Goal: Book appointment/travel/reservation

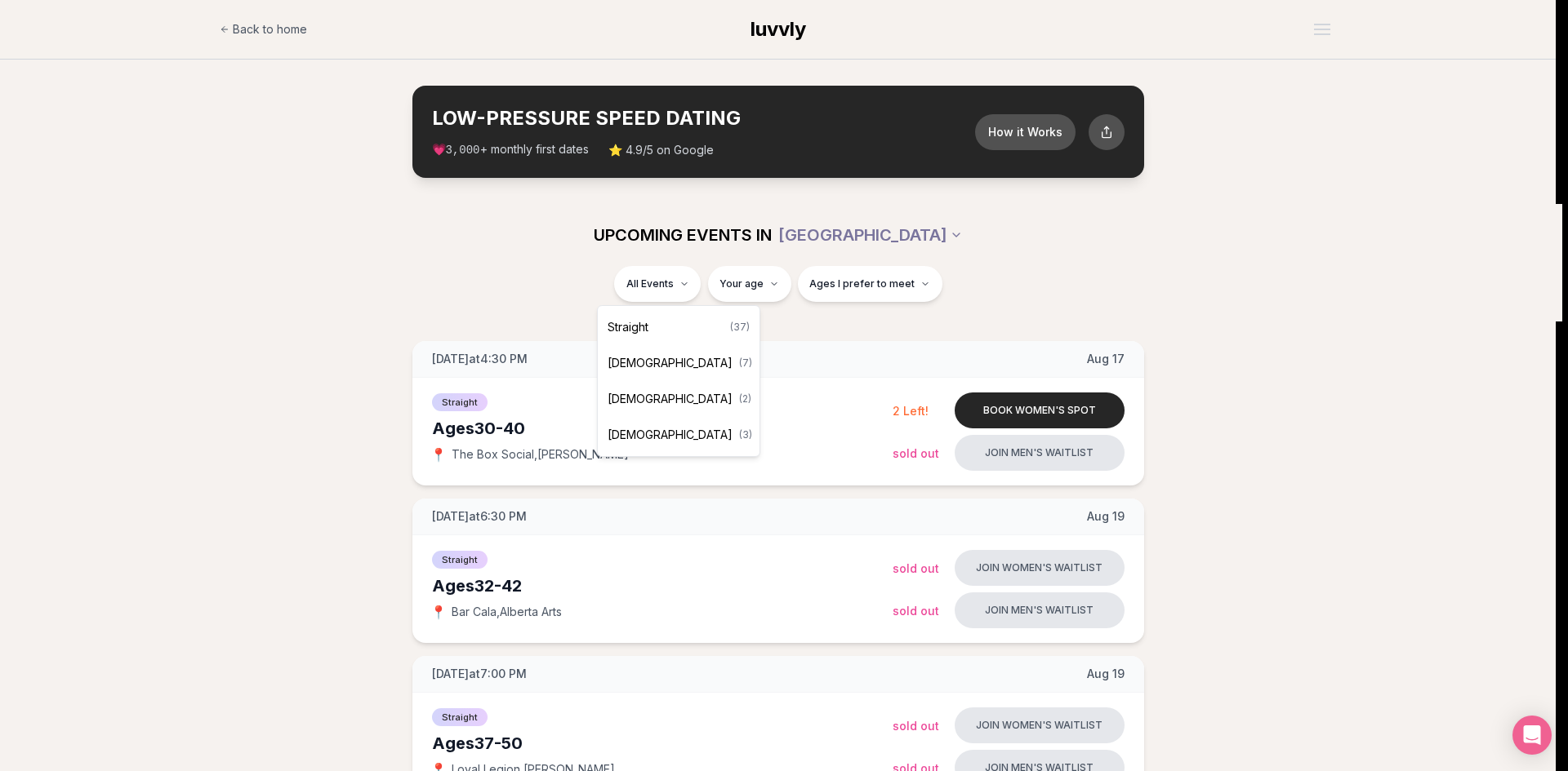
click at [658, 325] on div "Straight ( 37 )" at bounding box center [678, 328] width 155 height 36
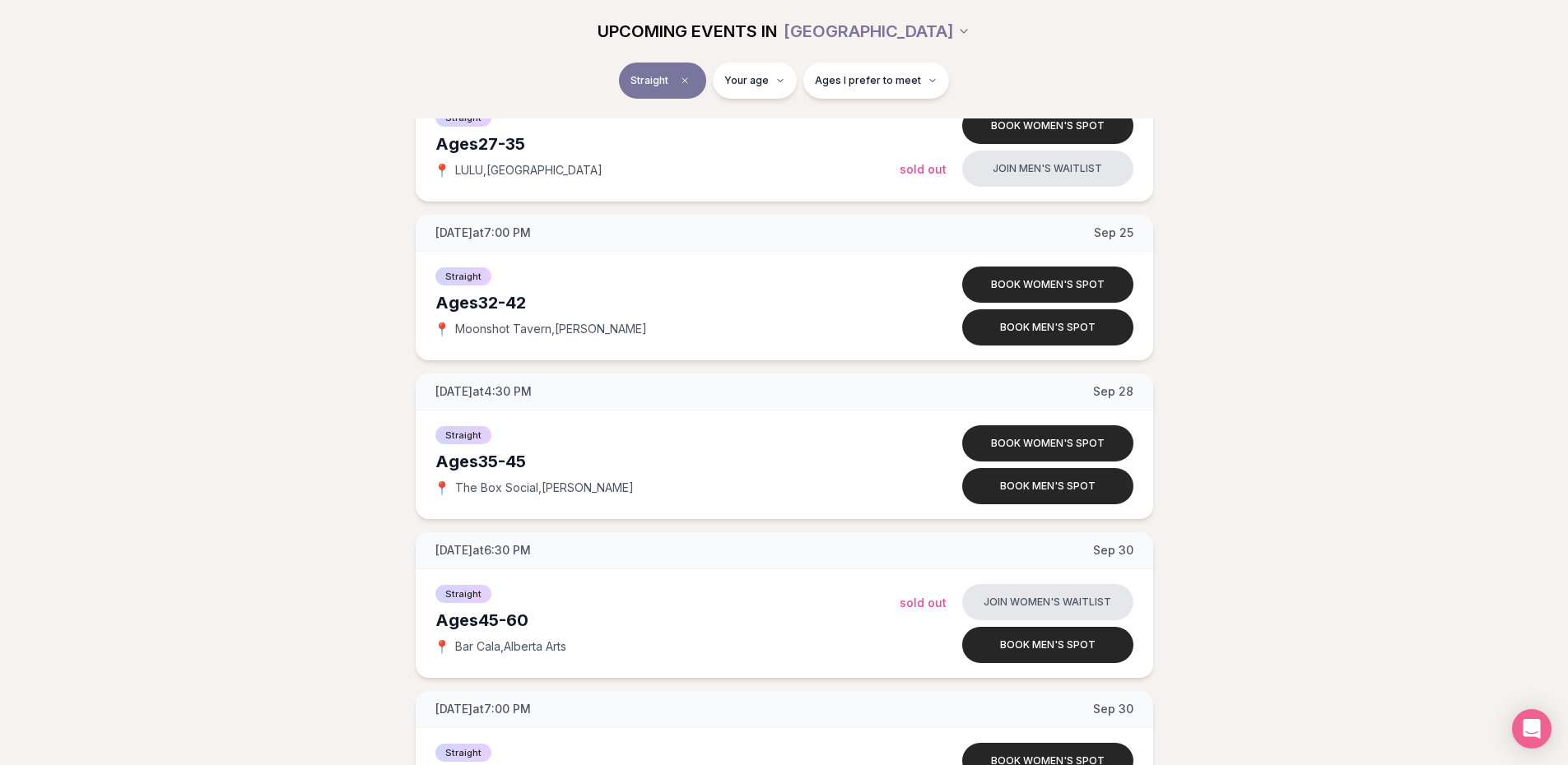
scroll to position [5047, 0]
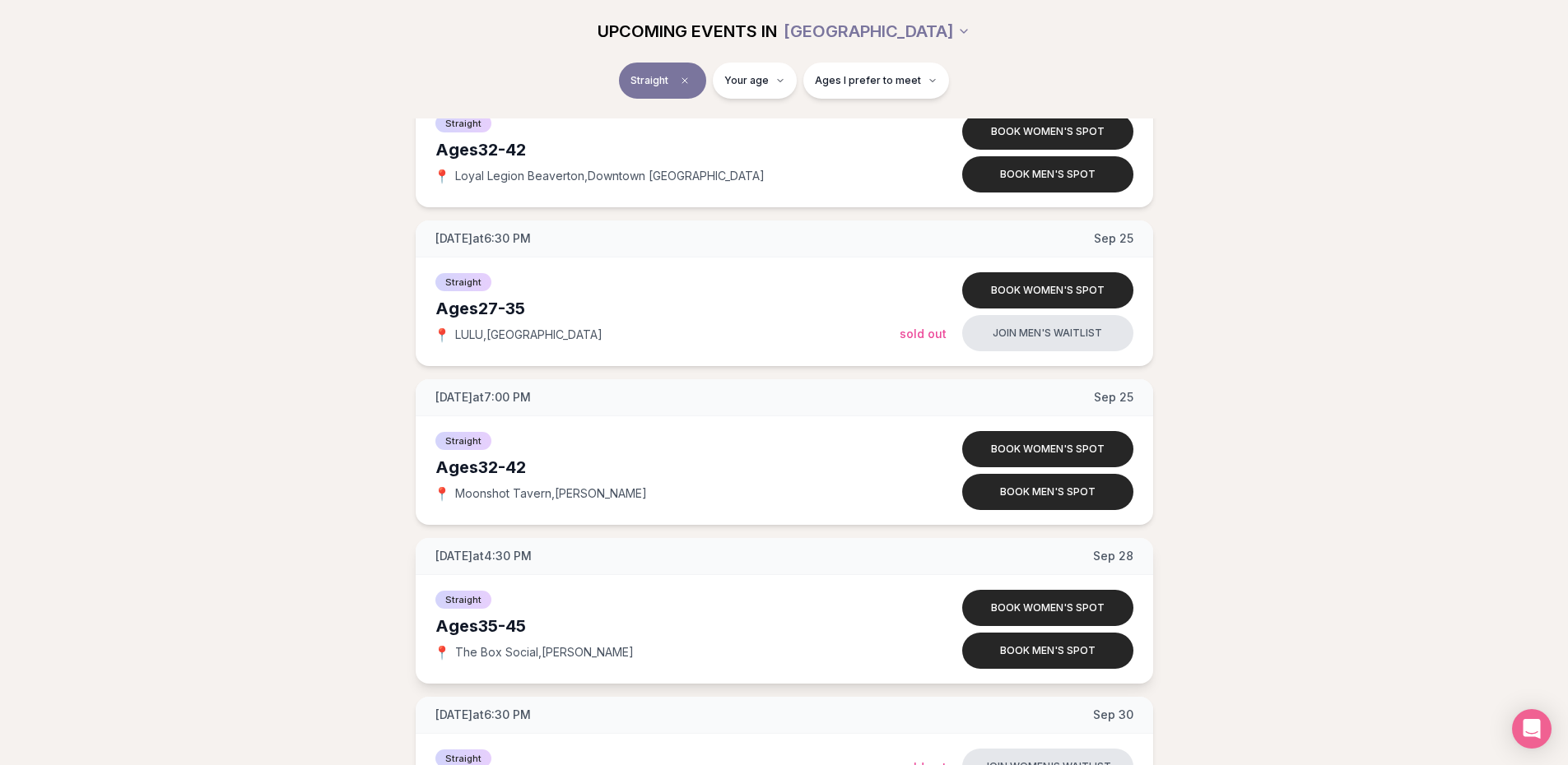
click at [543, 644] on span "The Box Social , [PERSON_NAME]" at bounding box center [544, 652] width 179 height 17
click at [544, 648] on span "The Box Social , [PERSON_NAME]" at bounding box center [544, 652] width 179 height 17
click at [506, 302] on div "Ages [DEMOGRAPHIC_DATA]" at bounding box center [668, 308] width 465 height 23
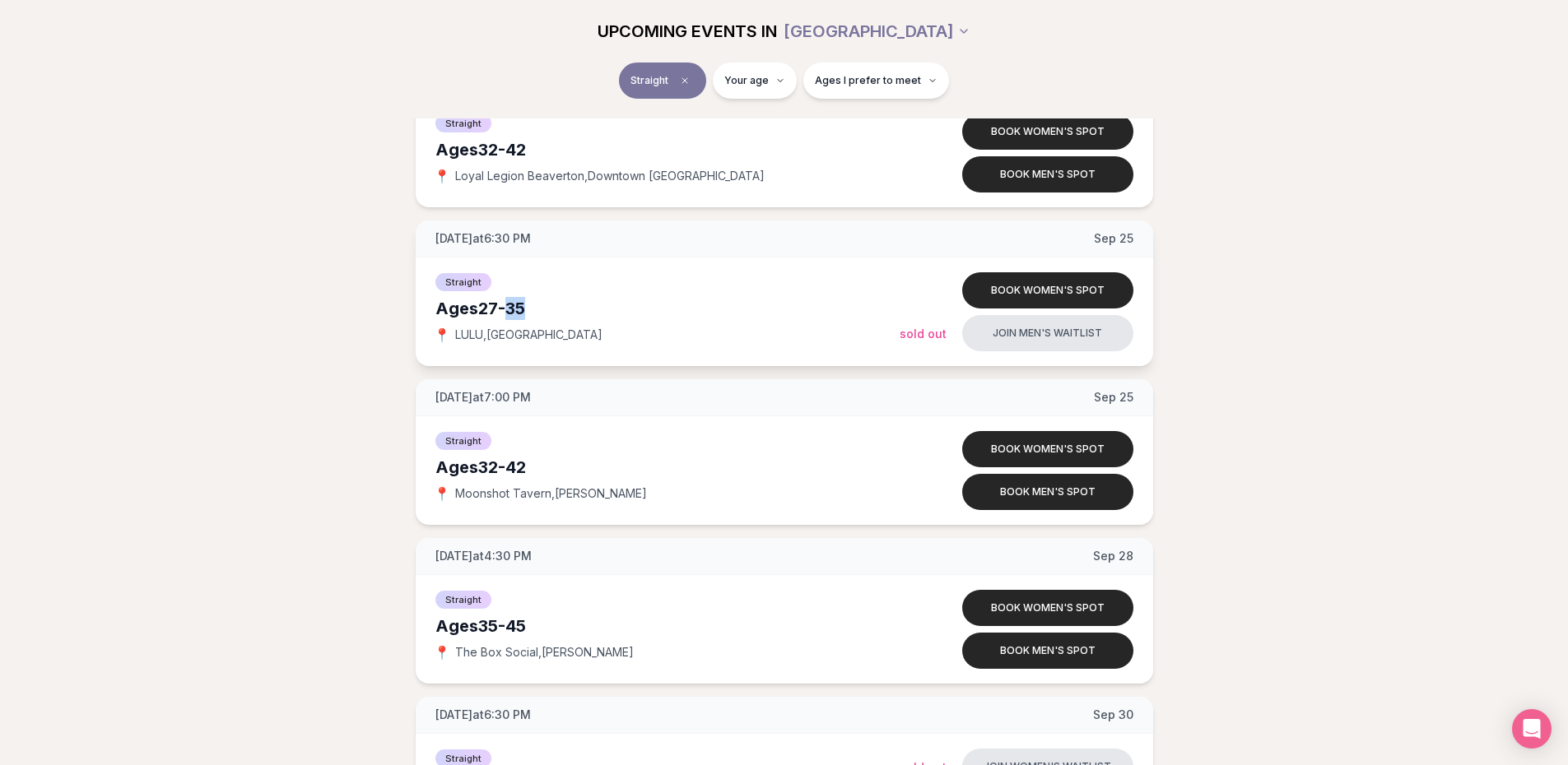
click at [507, 302] on div "Ages [DEMOGRAPHIC_DATA]" at bounding box center [668, 308] width 465 height 23
click at [503, 317] on div "Ages [DEMOGRAPHIC_DATA]" at bounding box center [668, 308] width 465 height 23
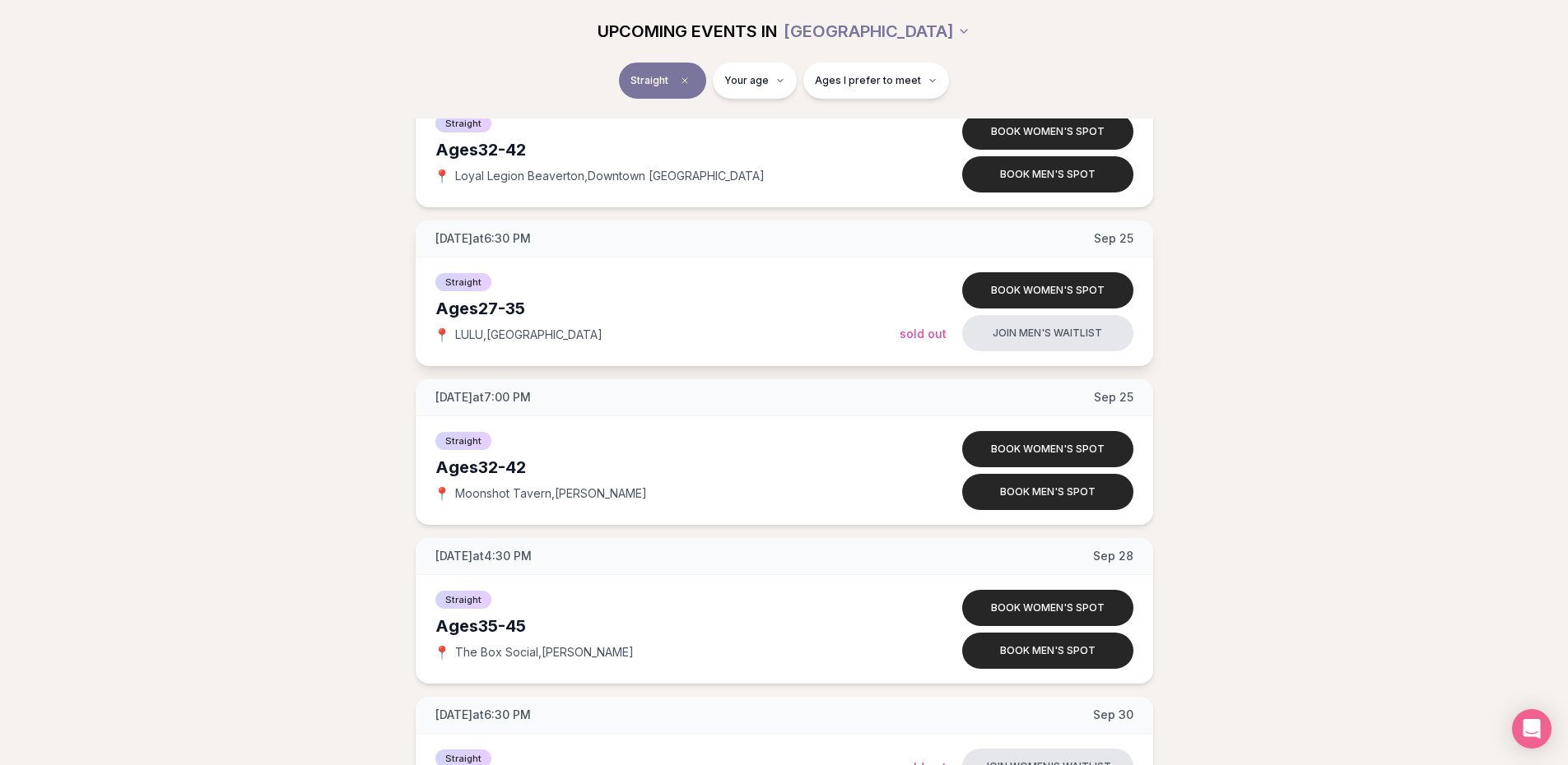
click at [496, 339] on span "LULU , [GEOGRAPHIC_DATA]" at bounding box center [528, 335] width 147 height 17
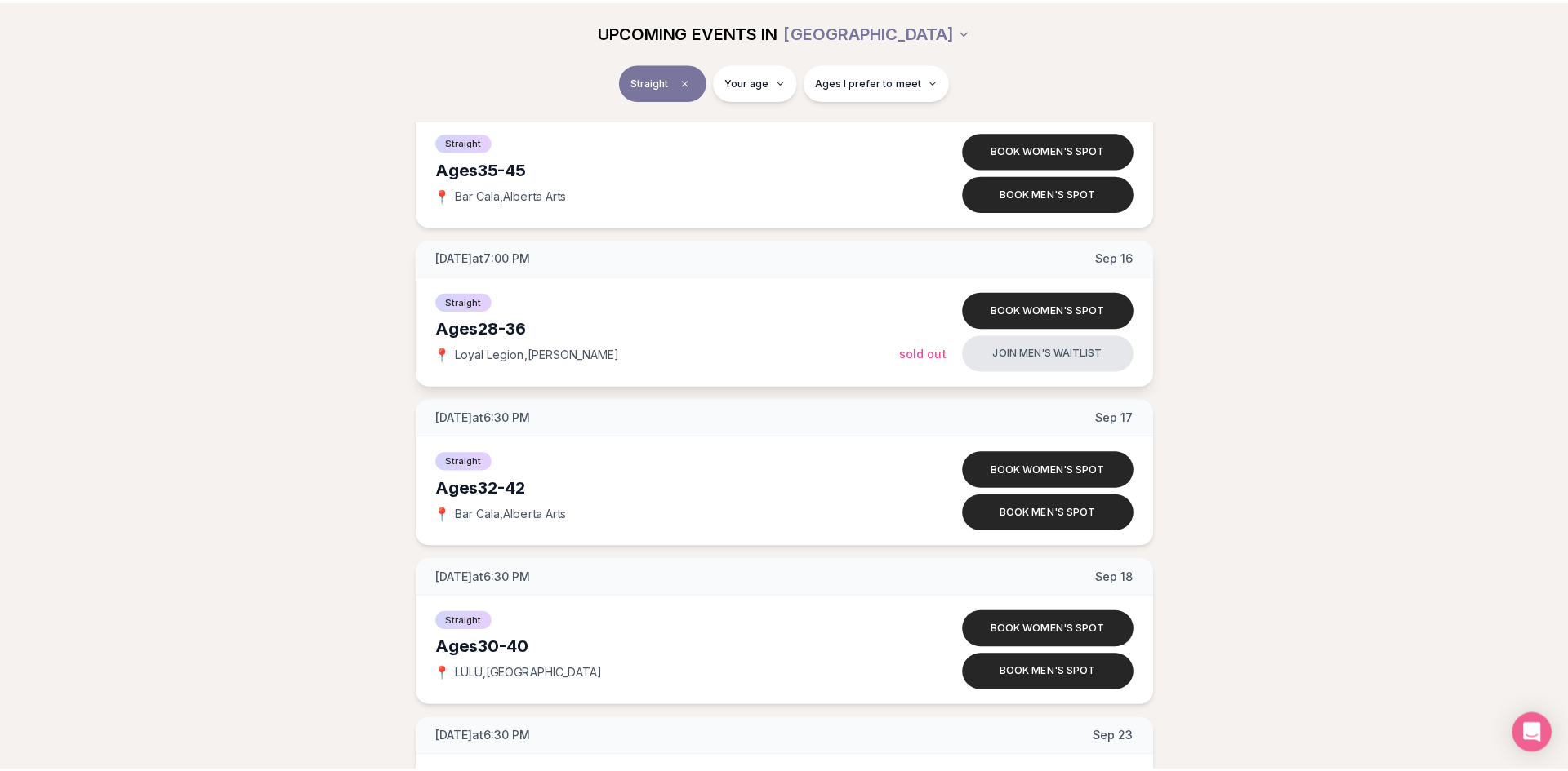
scroll to position [4027, 0]
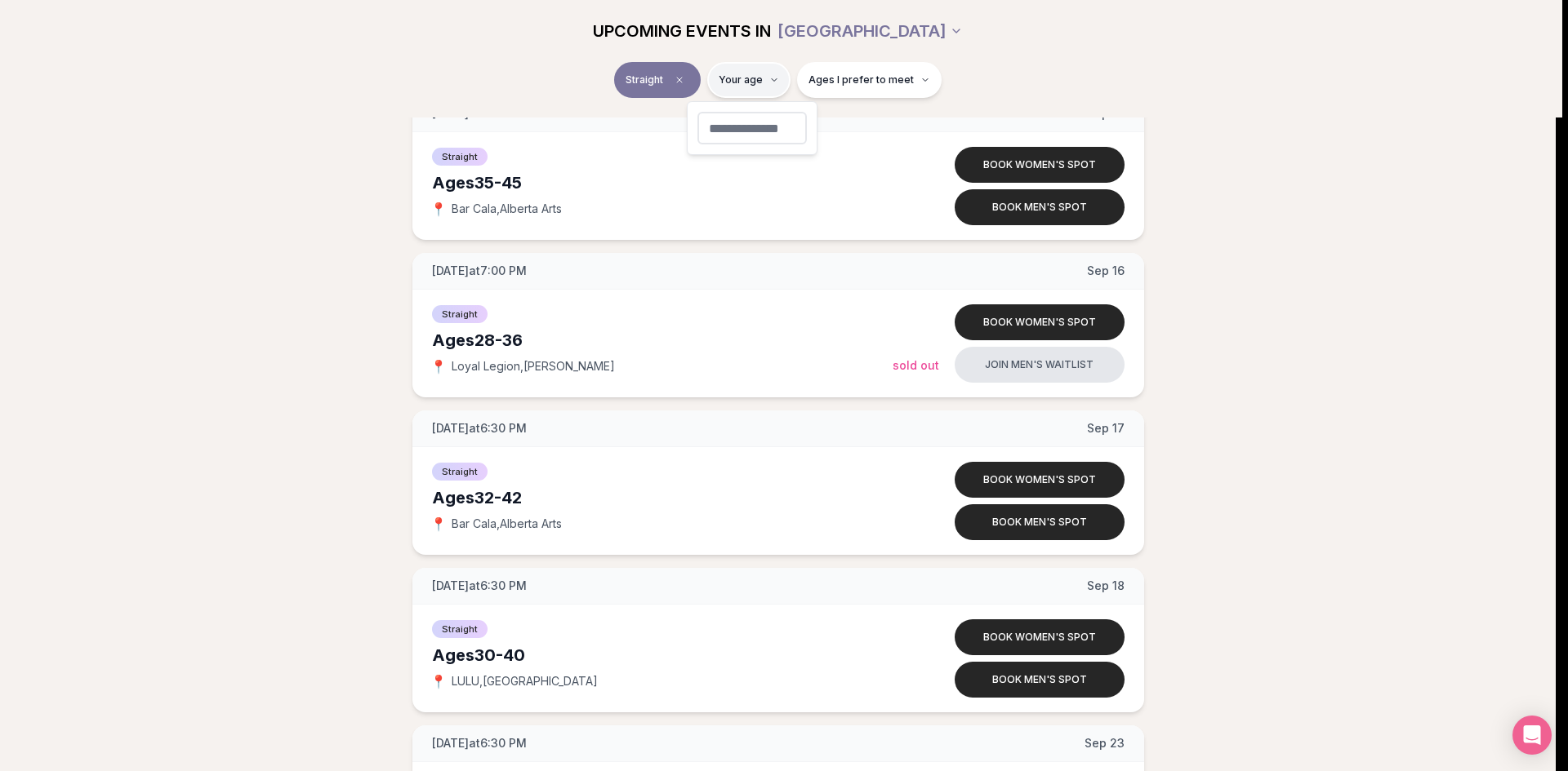
type input "**"
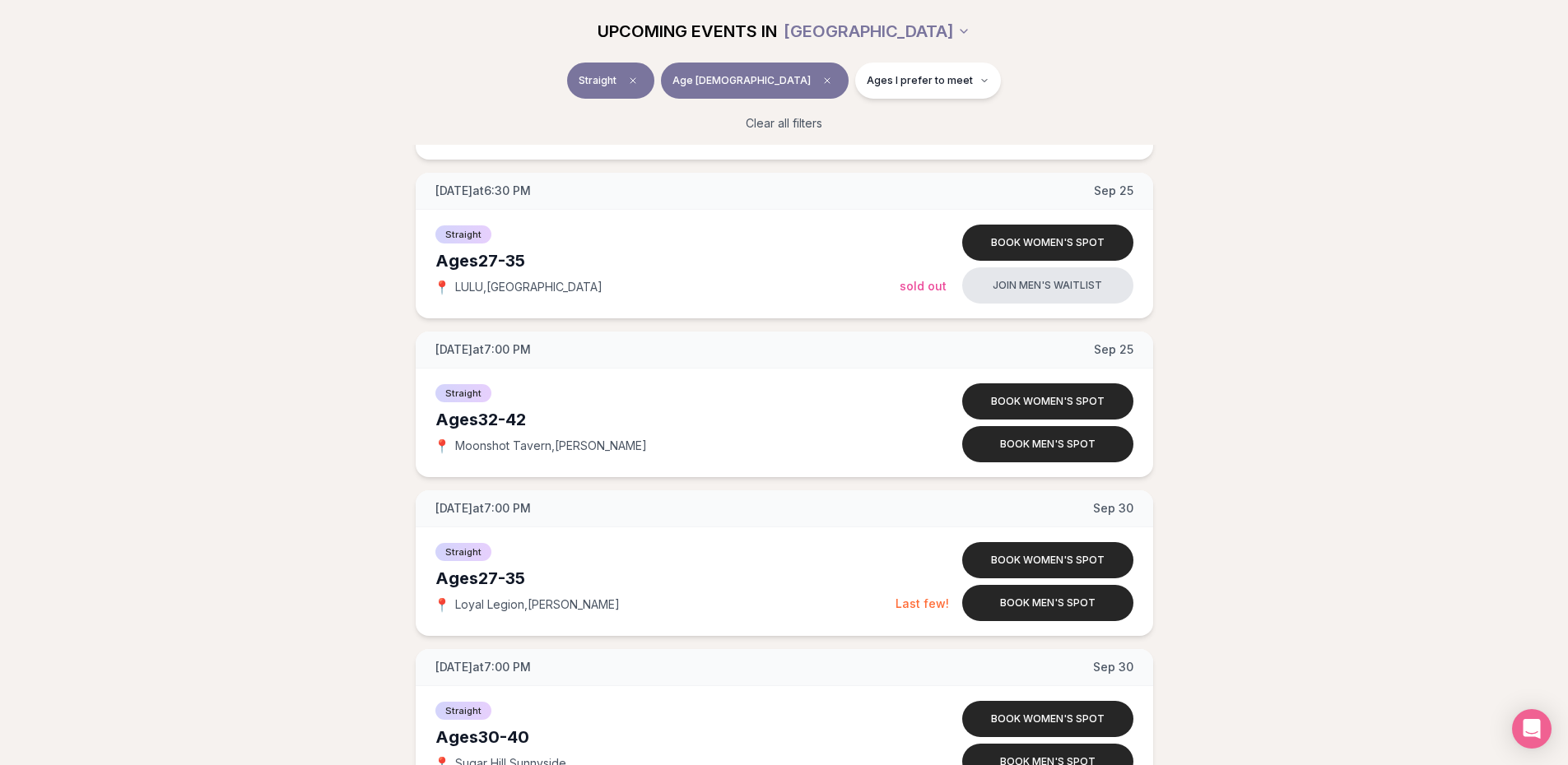
scroll to position [3655, 0]
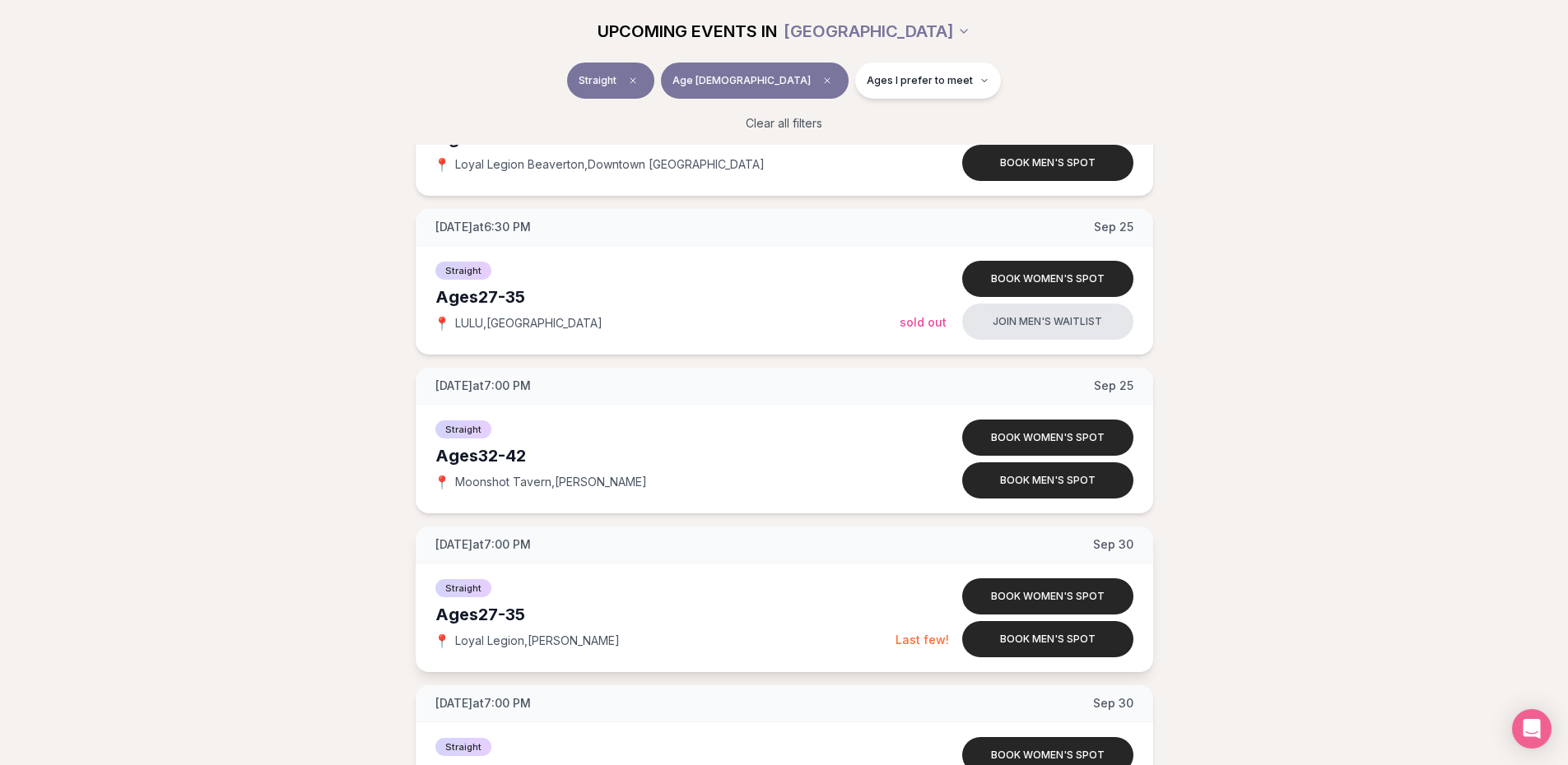
click at [506, 548] on span "[DATE] at 7:00 PM" at bounding box center [484, 545] width 96 height 17
click at [657, 629] on div "Straight Ages [DEMOGRAPHIC_DATA] 📍 Loyal Legion , [PERSON_NAME]" at bounding box center [666, 618] width 460 height 82
click at [741, 483] on div "📍 Moonshot Tavern , [PERSON_NAME]" at bounding box center [668, 482] width 465 height 17
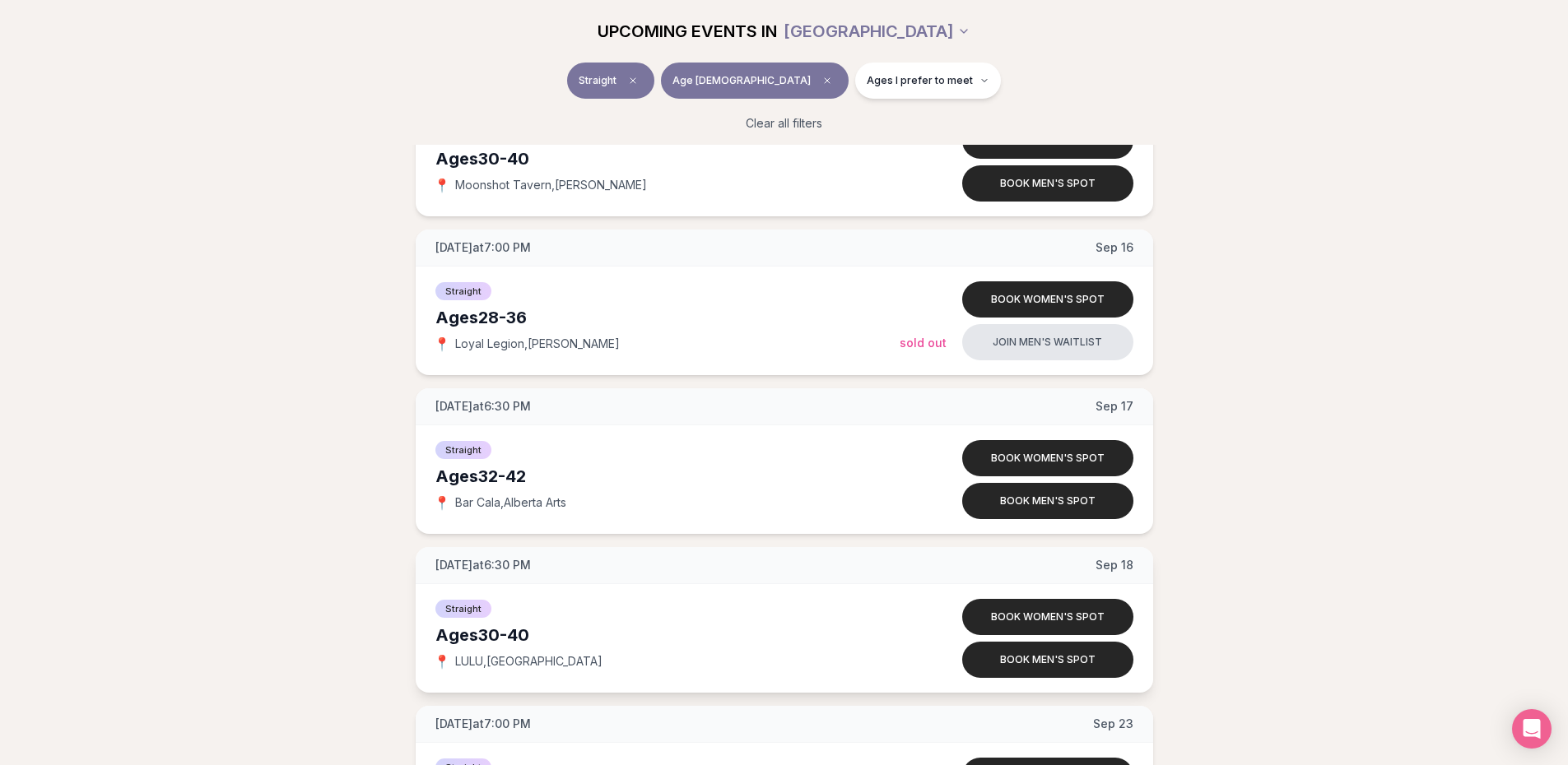
scroll to position [2833, 0]
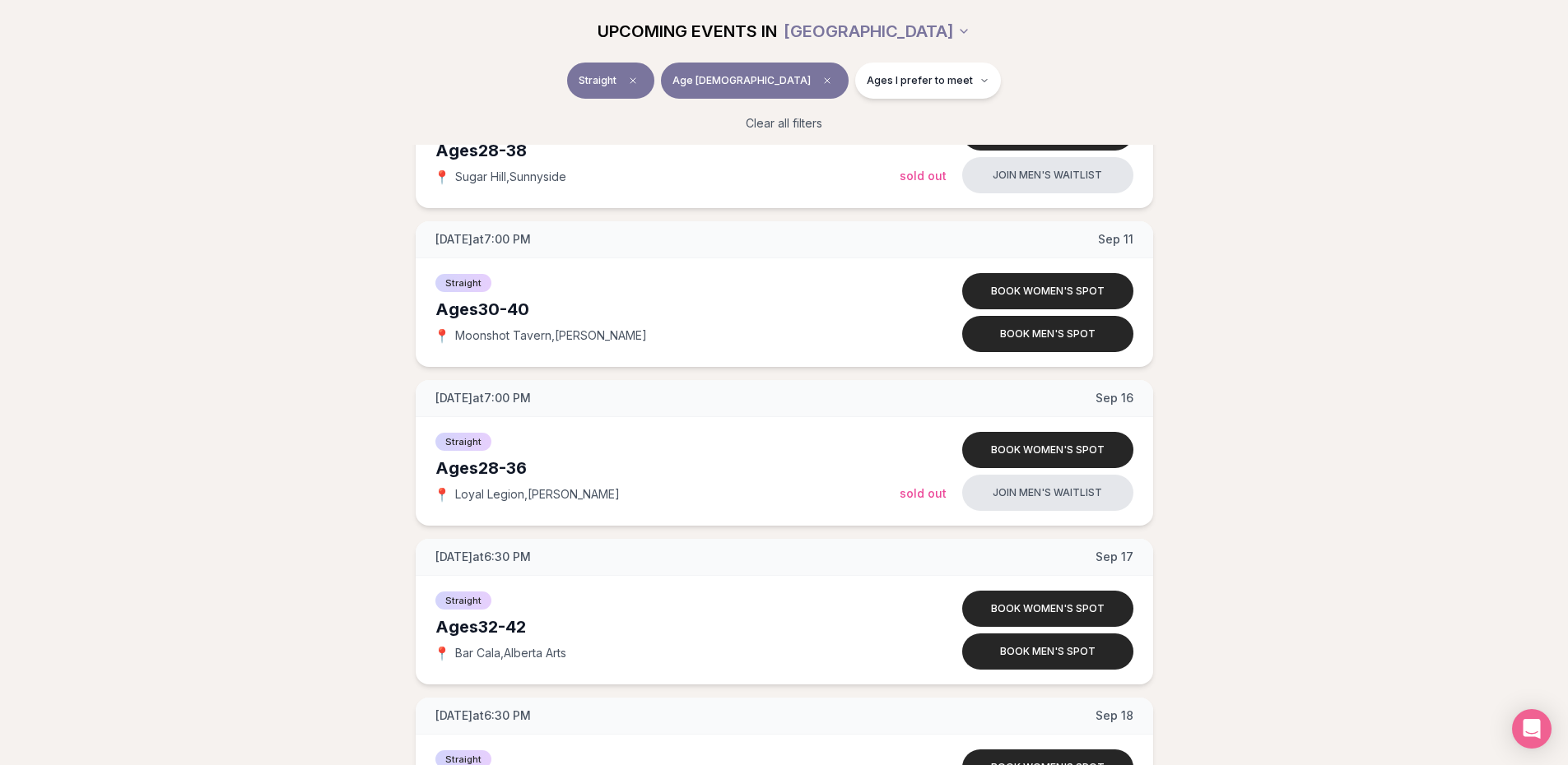
scroll to position [2503, 0]
